Goal: Navigation & Orientation: Understand site structure

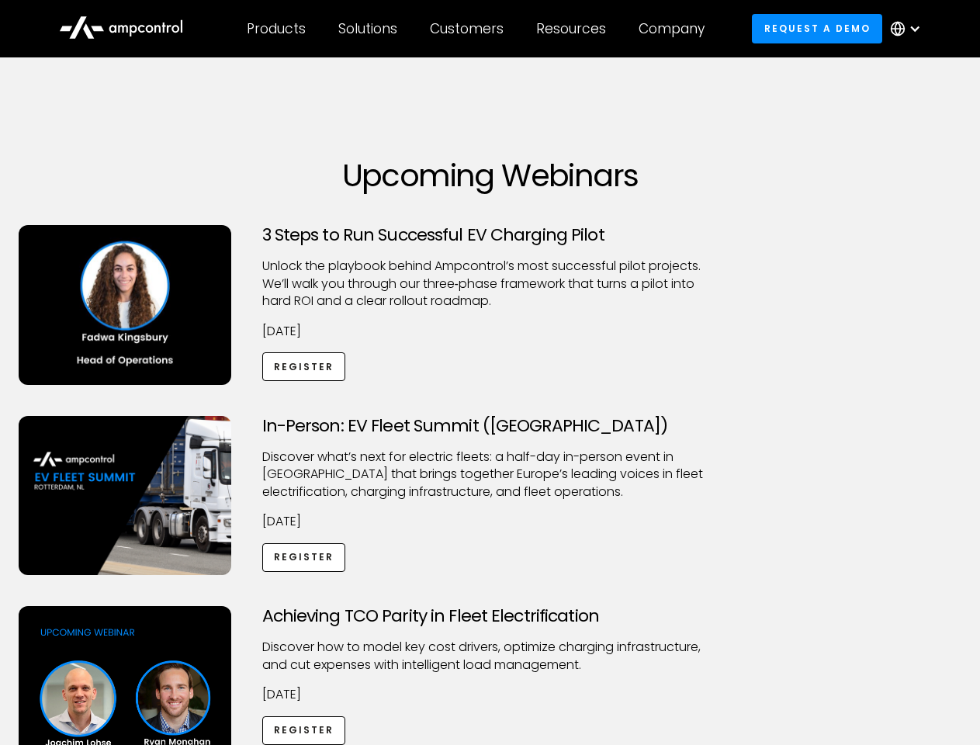
click at [477, 29] on div "Customers" at bounding box center [467, 28] width 74 height 17
click at [276, 29] on div "Products" at bounding box center [276, 28] width 59 height 17
click at [369, 29] on div "Solutions" at bounding box center [367, 28] width 59 height 17
click at [470, 29] on div "Customers" at bounding box center [467, 28] width 74 height 17
click at [574, 29] on div "Resources" at bounding box center [571, 28] width 70 height 17
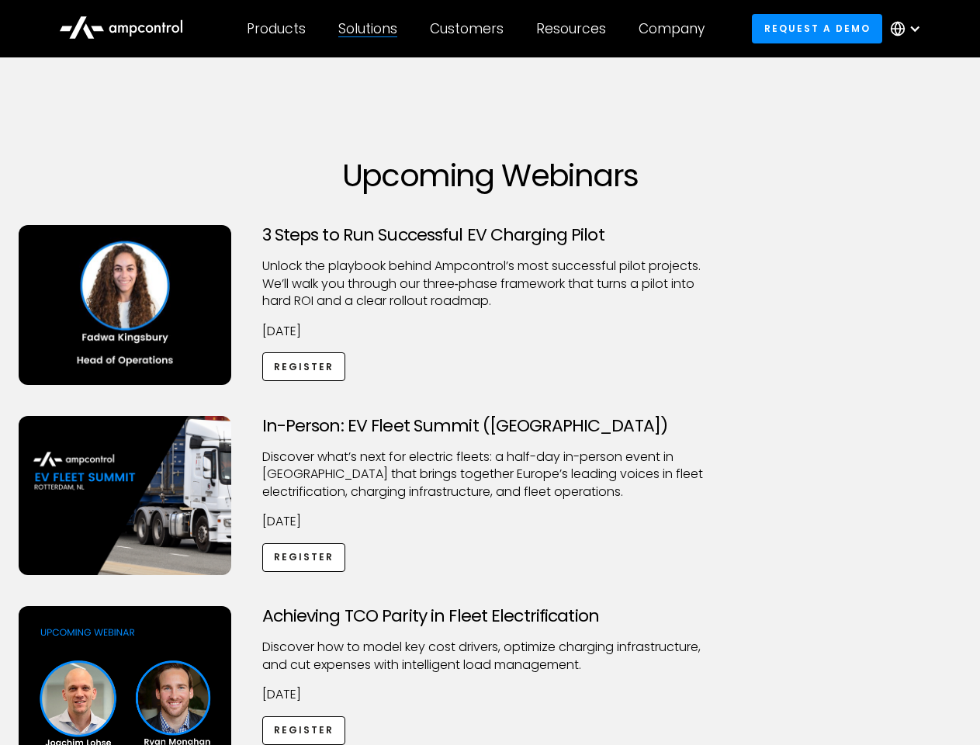
click at [677, 29] on div "Company" at bounding box center [672, 28] width 66 height 17
click at [910, 29] on div at bounding box center [915, 29] width 12 height 12
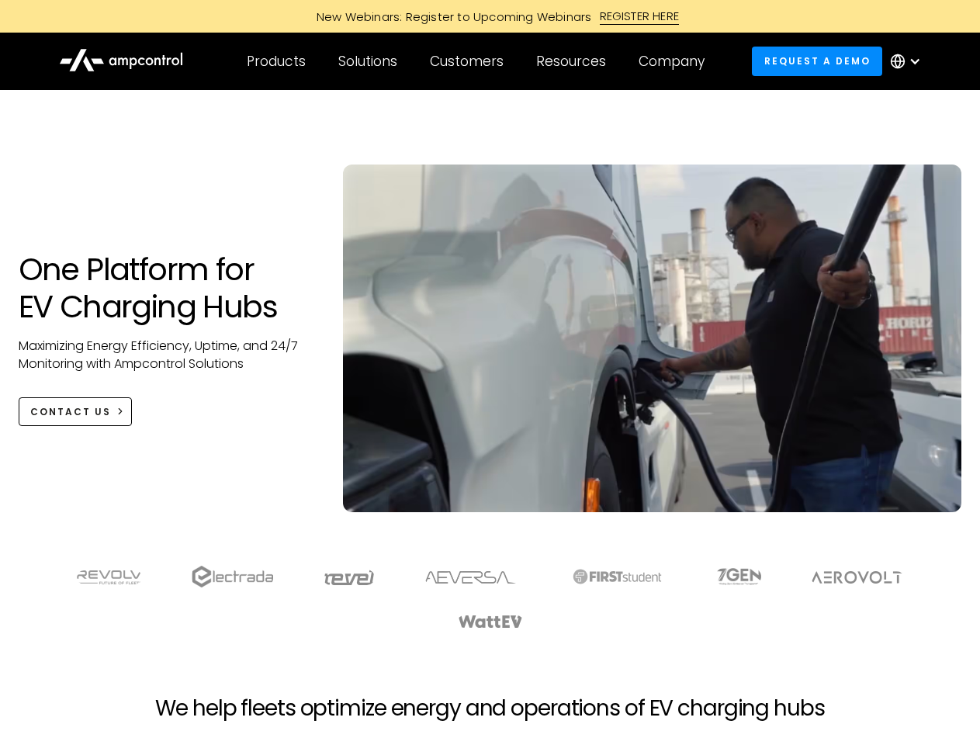
click at [477, 61] on div "Customers" at bounding box center [467, 61] width 74 height 17
click at [276, 61] on div "Products" at bounding box center [276, 61] width 59 height 17
click at [369, 61] on div "Solutions" at bounding box center [367, 61] width 59 height 17
click at [470, 61] on div "Customers" at bounding box center [467, 61] width 74 height 17
click at [574, 61] on div "Resources" at bounding box center [571, 61] width 70 height 17
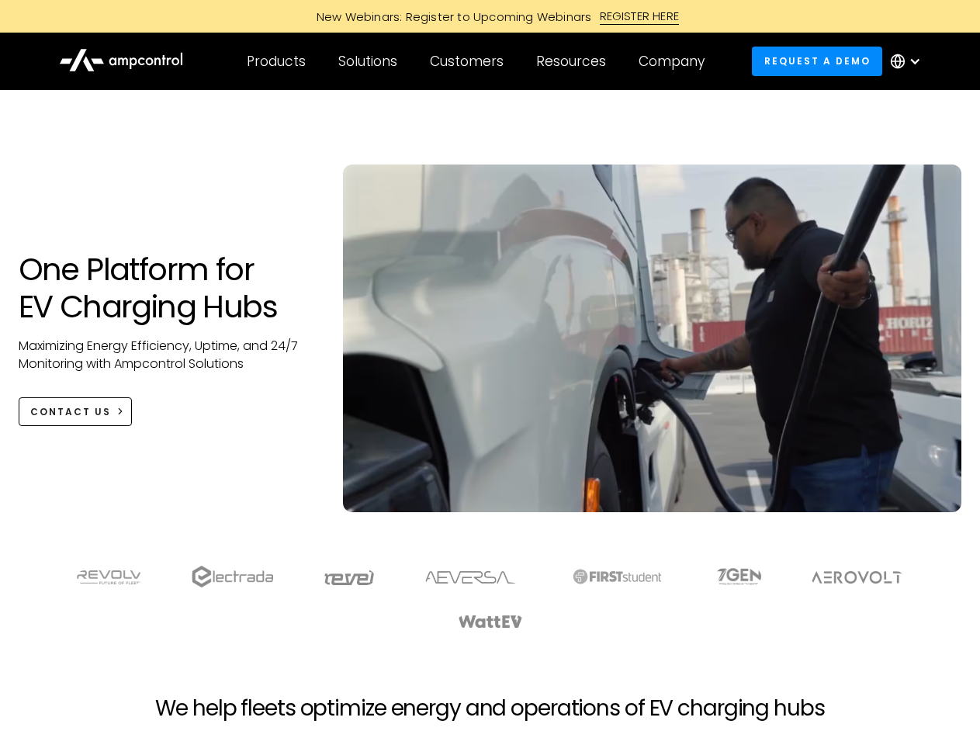
click at [677, 61] on div "Company" at bounding box center [672, 61] width 66 height 17
click at [910, 61] on div at bounding box center [915, 61] width 12 height 12
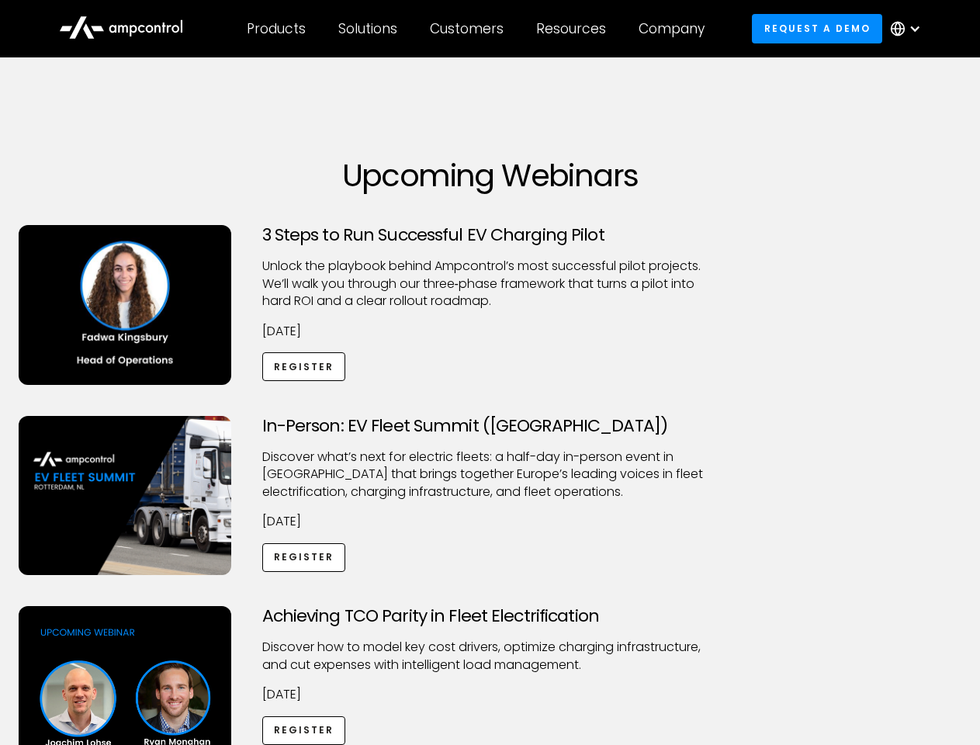
click at [477, 29] on div "Customers" at bounding box center [467, 28] width 74 height 17
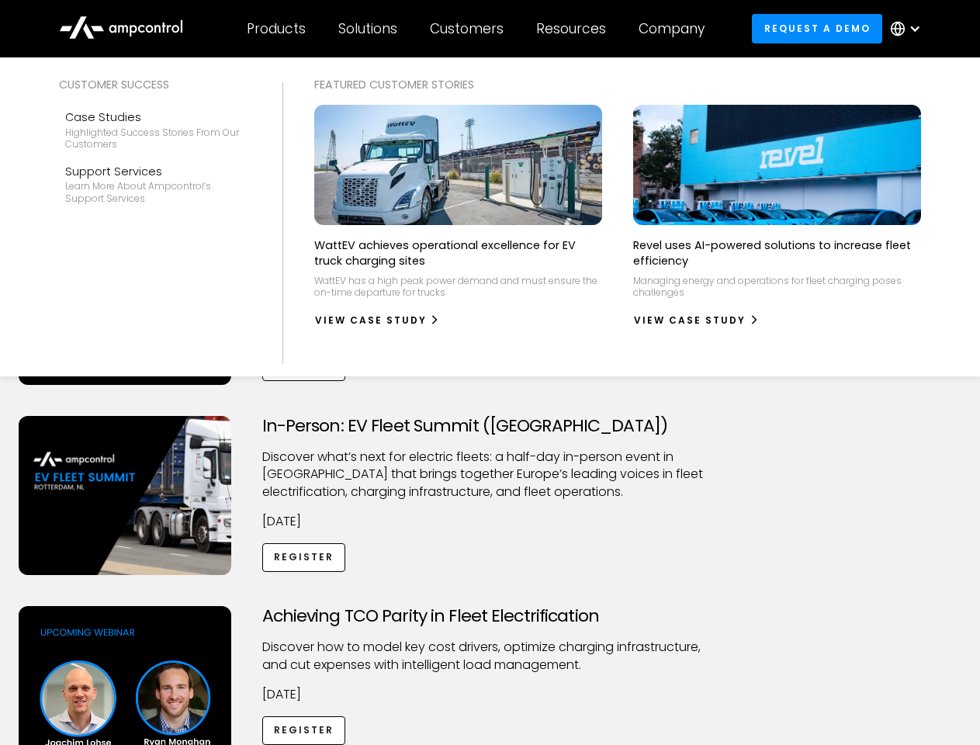
click at [276, 29] on div "Products" at bounding box center [276, 28] width 59 height 17
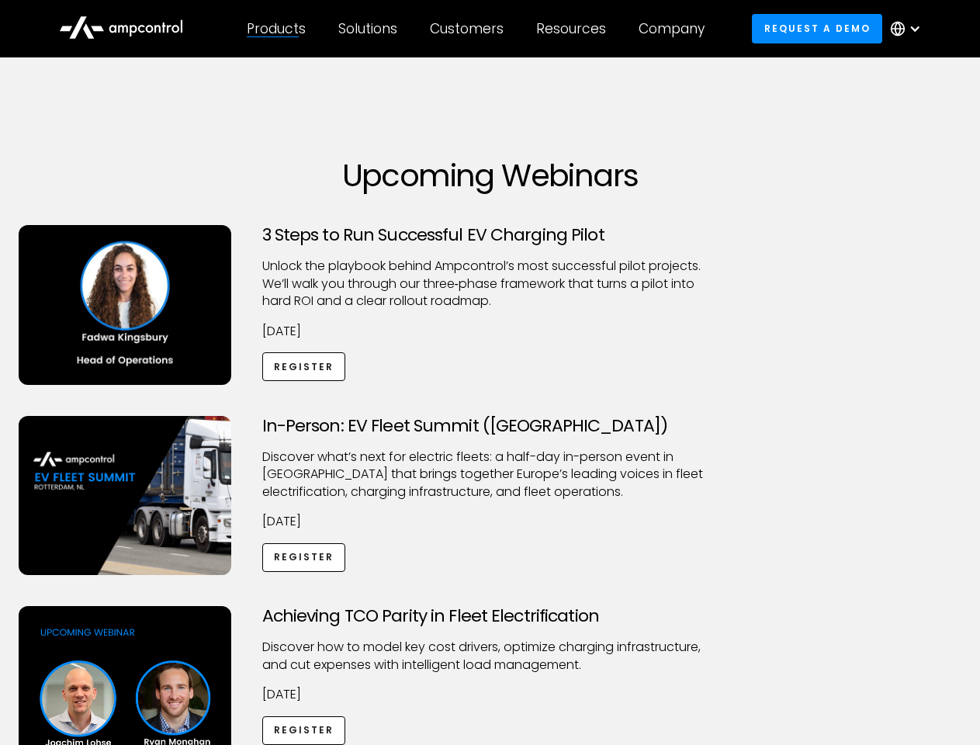
click at [369, 29] on div "Solutions" at bounding box center [367, 28] width 59 height 17
click at [470, 29] on div "Customers" at bounding box center [467, 28] width 74 height 17
click at [574, 29] on div "Resources" at bounding box center [571, 28] width 70 height 17
click at [677, 29] on div "Company" at bounding box center [672, 28] width 66 height 17
click at [910, 29] on div at bounding box center [915, 29] width 12 height 12
